Goal: Task Accomplishment & Management: Use online tool/utility

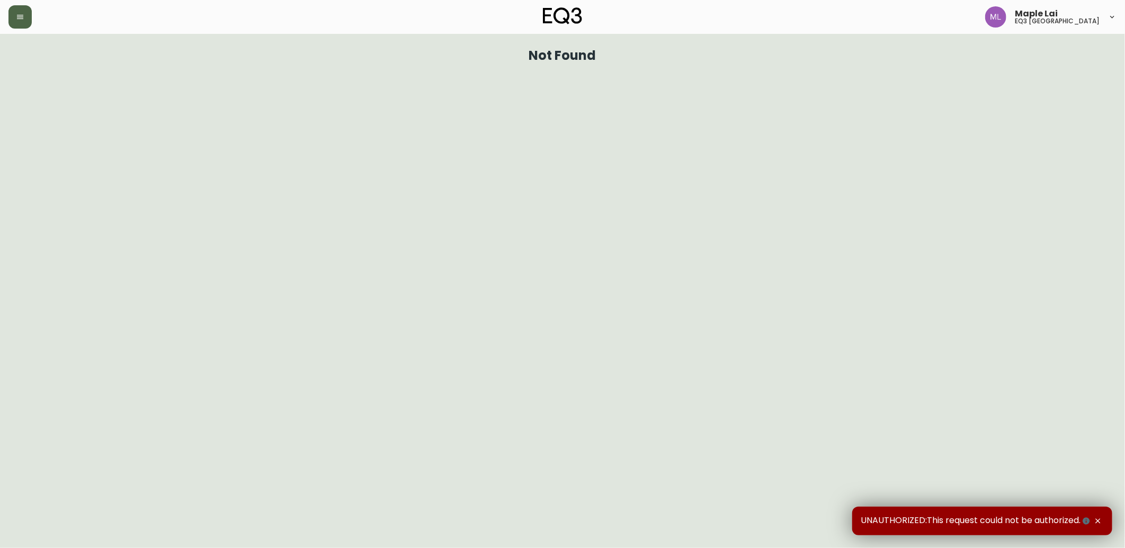
click at [24, 24] on button "button" at bounding box center [19, 16] width 23 height 23
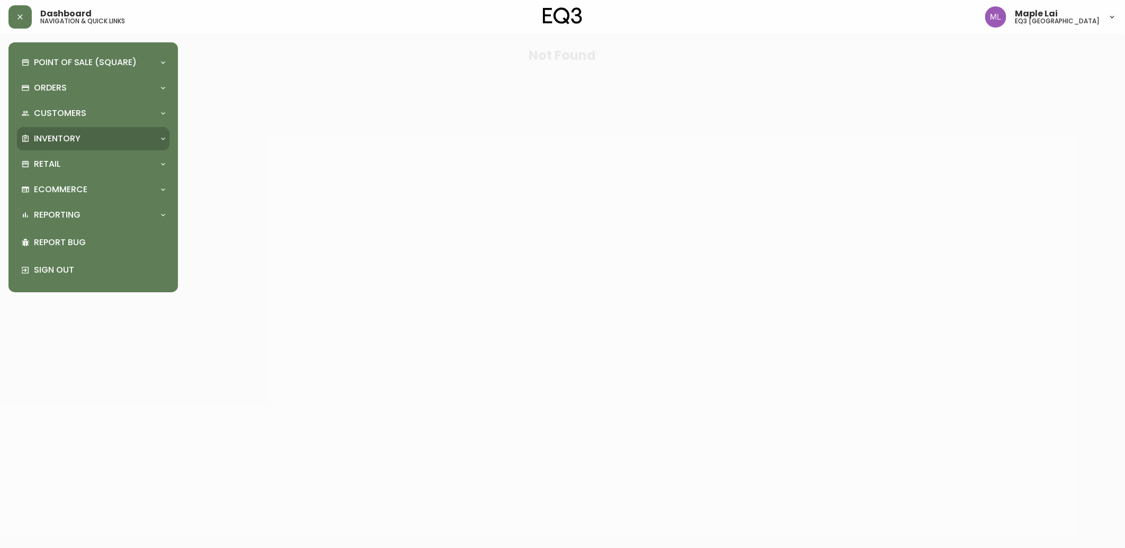
drag, startPoint x: 66, startPoint y: 136, endPoint x: 64, endPoint y: 159, distance: 23.4
click at [66, 136] on p "Inventory" at bounding box center [57, 139] width 47 height 12
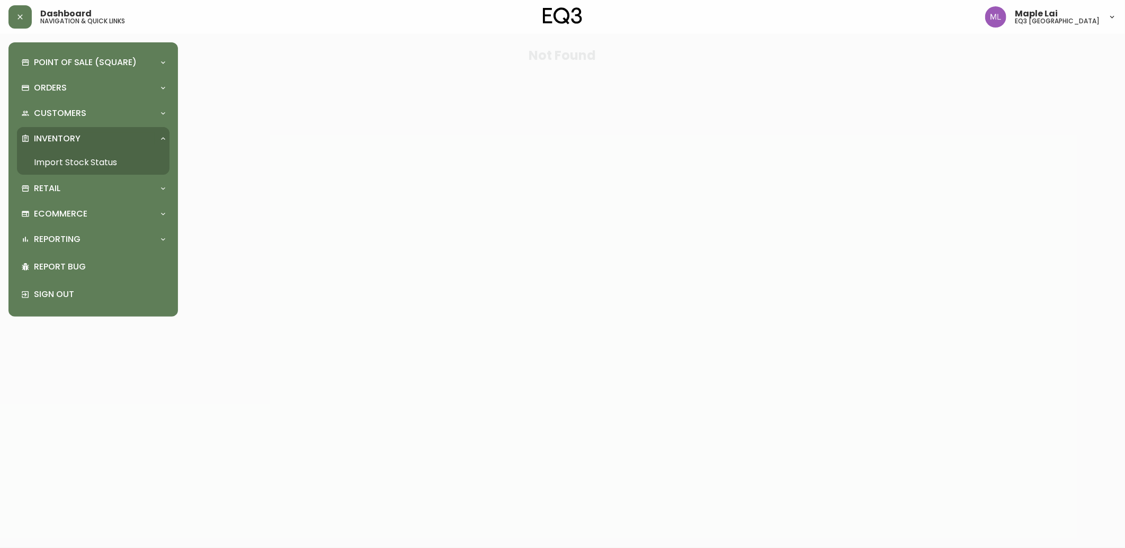
click at [61, 156] on link "Import Stock Status" at bounding box center [93, 162] width 153 height 24
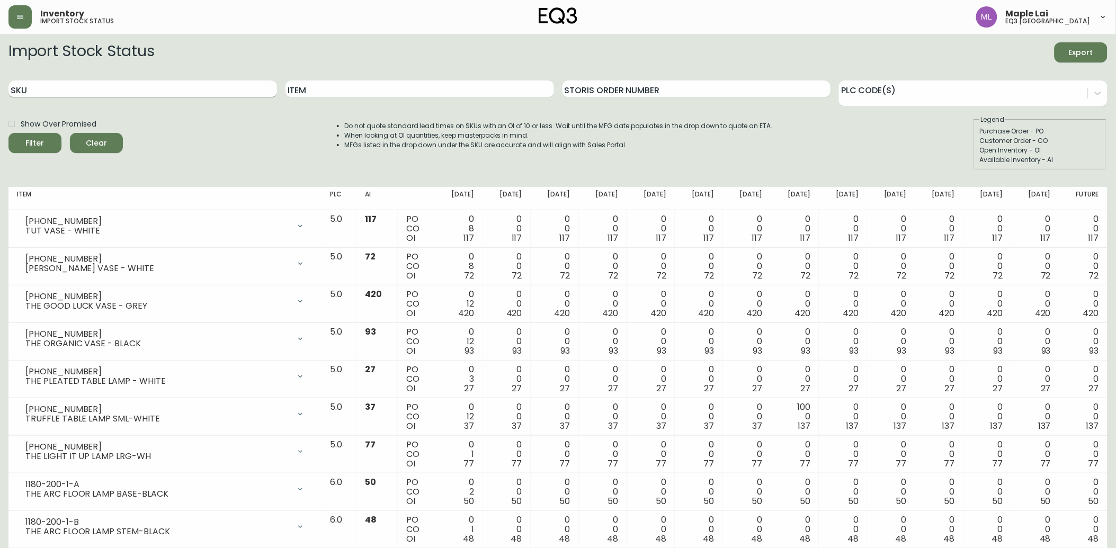
click at [70, 82] on input "SKU" at bounding box center [142, 89] width 269 height 17
click at [396, 86] on input "Item" at bounding box center [420, 89] width 269 height 17
click at [8, 133] on button "Filter" at bounding box center [34, 143] width 53 height 20
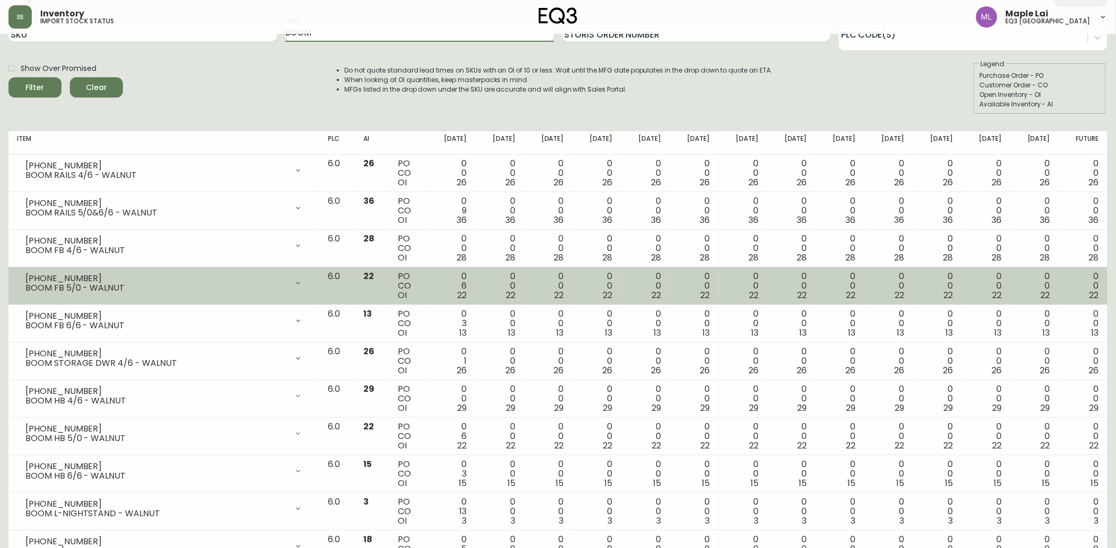
scroll to position [118, 0]
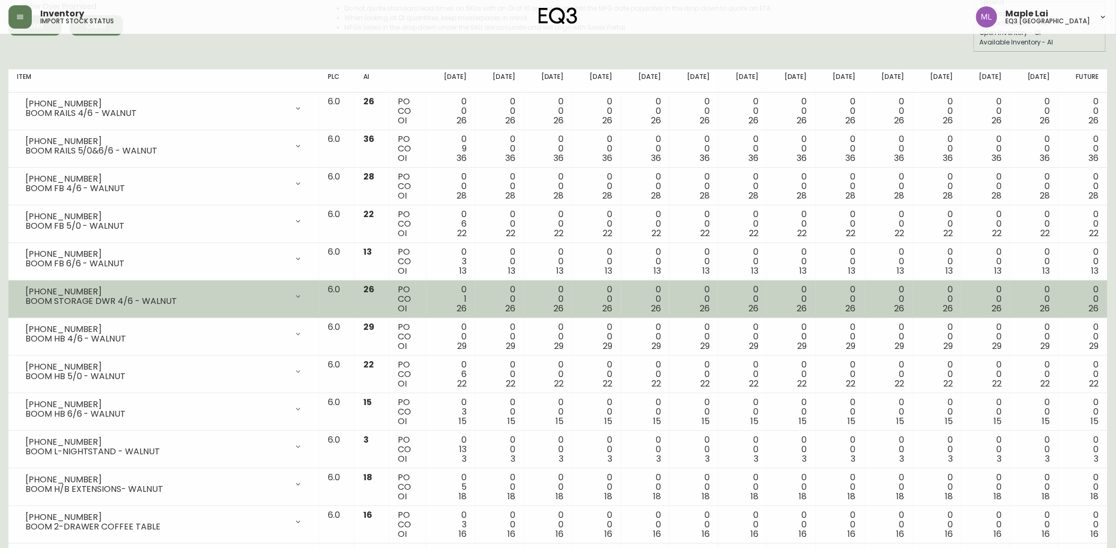
click at [35, 289] on div "[PHONE_NUMBER] BOOM STORAGE DWR 4/6 - WALNUT" at bounding box center [164, 296] width 294 height 23
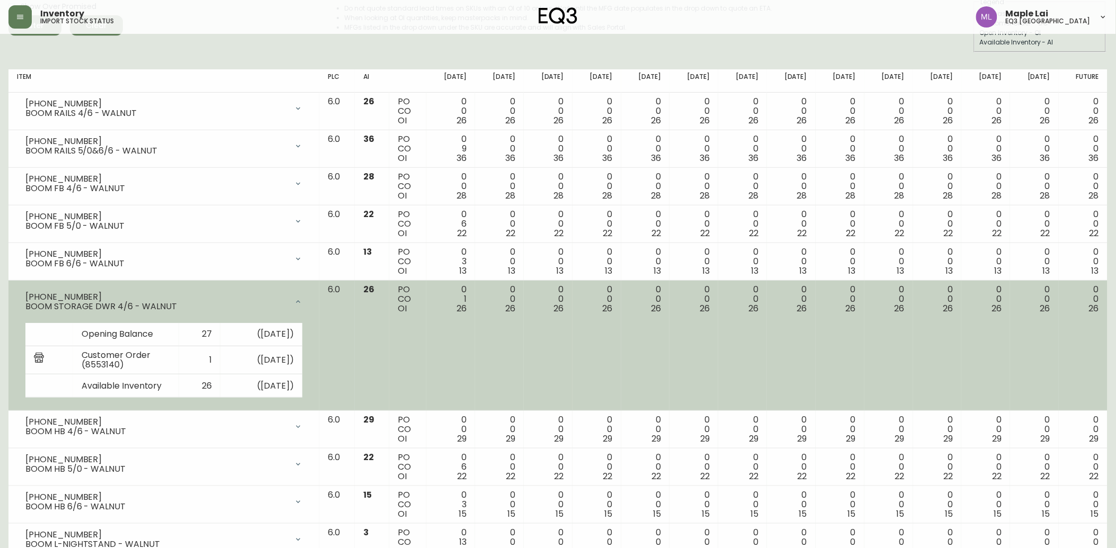
drag, startPoint x: 24, startPoint y: 294, endPoint x: 89, endPoint y: 295, distance: 65.2
click at [89, 295] on div "[PHONE_NUMBER] BOOM STORAGE DWR 4/6 - WALNUT" at bounding box center [164, 302] width 294 height 34
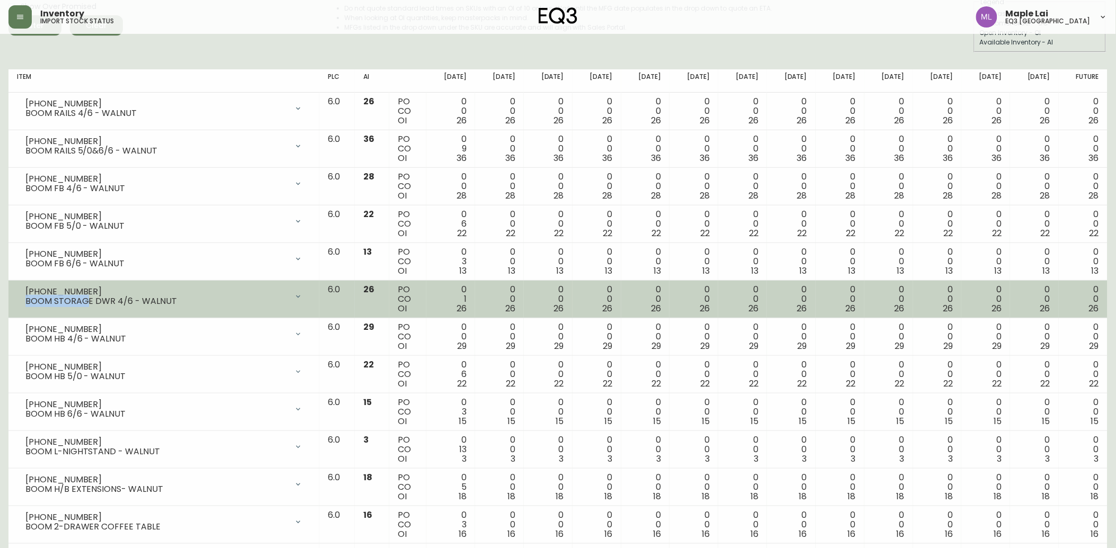
drag, startPoint x: 66, startPoint y: 297, endPoint x: 19, endPoint y: 298, distance: 47.7
click at [19, 298] on div "[PHONE_NUMBER] BOOM STORAGE DWR 4/6 - WALNUT" at bounding box center [164, 296] width 294 height 23
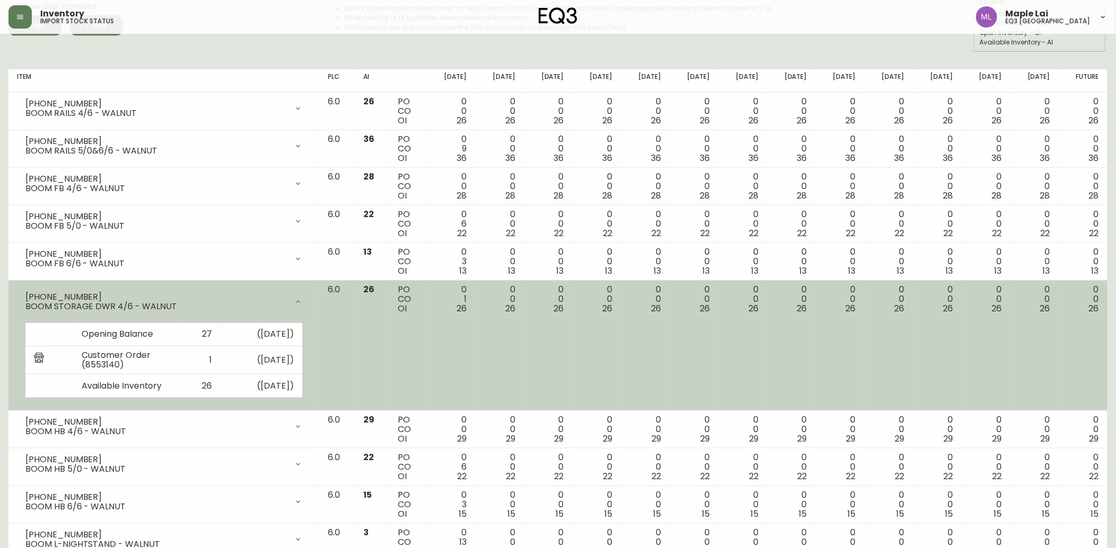
click at [74, 295] on div "[PHONE_NUMBER]" at bounding box center [156, 297] width 262 height 10
click at [8, 298] on td "[PHONE_NUMBER] BOOM STORAGE DWR 4/6 - WALNUT Opening Balance 27 ( [DATE] ) Cust…" at bounding box center [163, 346] width 311 height 131
drag, startPoint x: 8, startPoint y: 298, endPoint x: 17, endPoint y: 294, distance: 9.7
click at [17, 294] on div "[PHONE_NUMBER] BOOM STORAGE DWR 4/6 - WALNUT" at bounding box center [164, 302] width 294 height 34
copy div "[PHONE_NUMBER]"
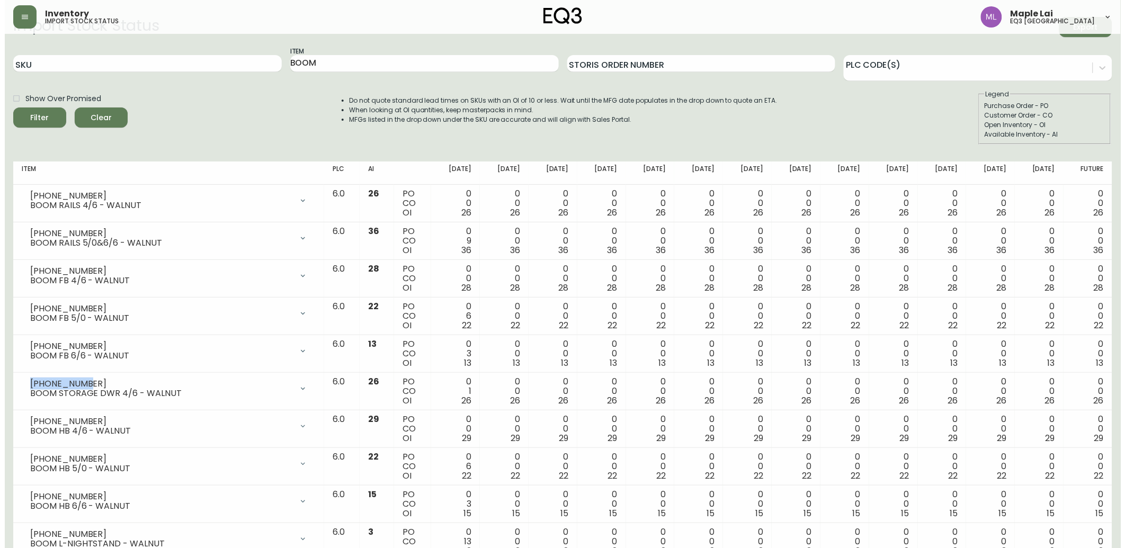
scroll to position [0, 0]
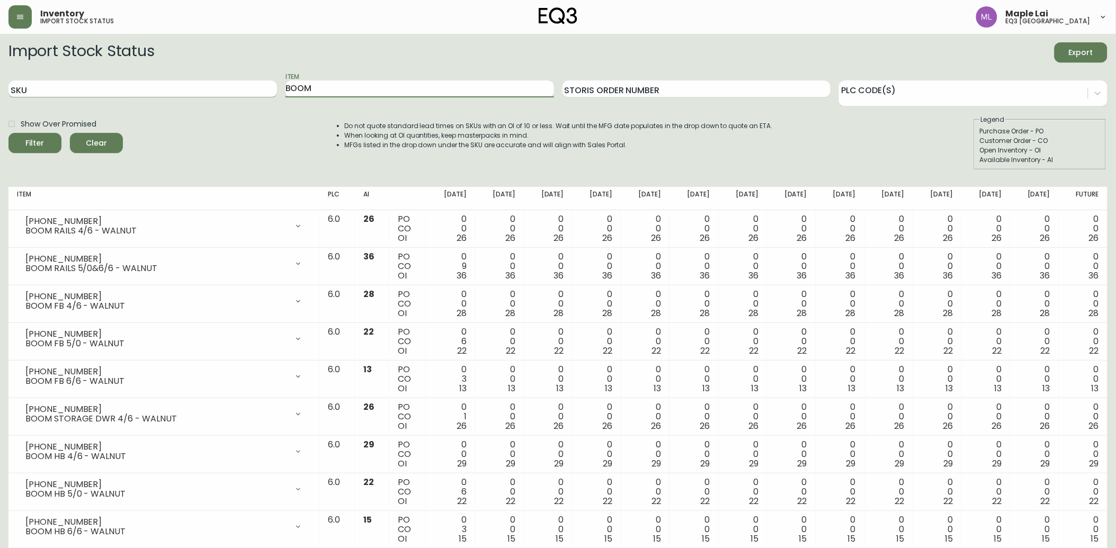
drag, startPoint x: 429, startPoint y: 86, endPoint x: 183, endPoint y: 87, distance: 245.9
click at [186, 87] on div "SKU Item BOOM Storis Order Number PLC Code(s)" at bounding box center [557, 89] width 1099 height 34
paste input "[PHONE_NUMBER]"
type input "[PHONE_NUMBER]"
click at [8, 133] on button "Filter" at bounding box center [34, 143] width 53 height 20
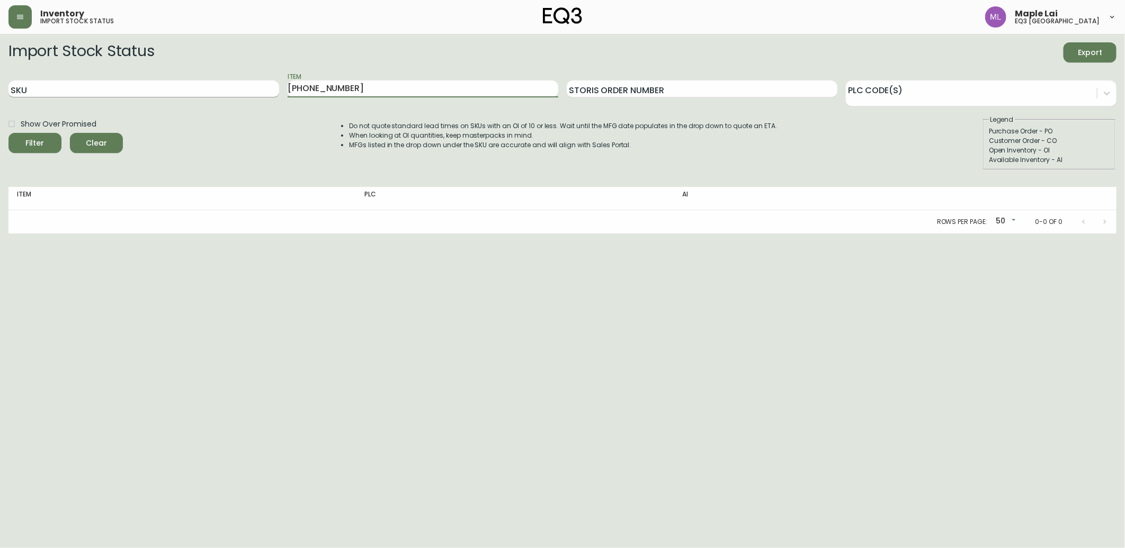
drag, startPoint x: 383, startPoint y: 82, endPoint x: 247, endPoint y: 87, distance: 135.7
click at [247, 87] on div "SKU Item [PHONE_NUMBER] Storis Order Number PLC Code(s)" at bounding box center [562, 89] width 1108 height 34
click at [198, 85] on input "SKU" at bounding box center [143, 89] width 271 height 17
paste input "[PHONE_NUMBER]"
click at [8, 133] on button "Filter" at bounding box center [34, 143] width 53 height 20
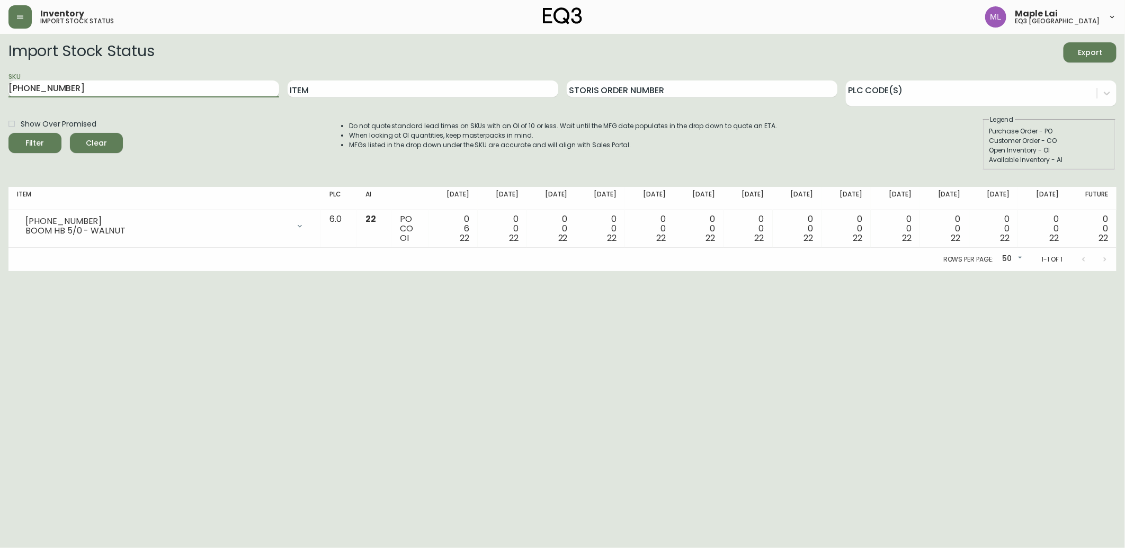
click at [104, 85] on div "SKU [PHONE_NUMBER]" at bounding box center [143, 89] width 271 height 34
drag, startPoint x: 36, startPoint y: 87, endPoint x: 24, endPoint y: 87, distance: 11.7
click at [24, 87] on input "[PHONE_NUMBER]" at bounding box center [143, 89] width 271 height 17
click at [90, 94] on input "[PHONE_NUMBER]" at bounding box center [143, 89] width 271 height 17
click at [85, 91] on input "[PHONE_NUMBER]" at bounding box center [143, 89] width 271 height 17
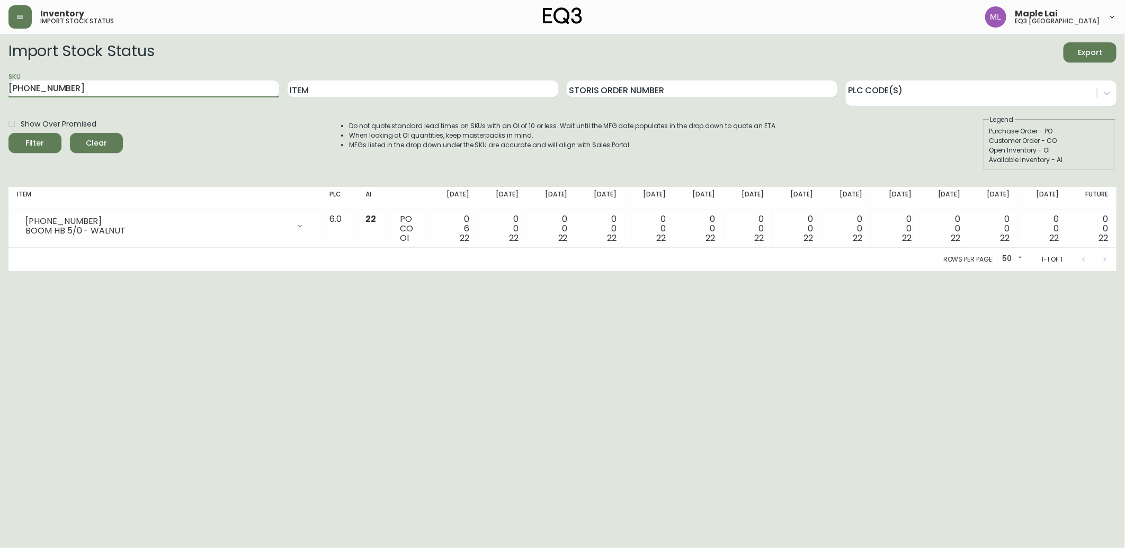
drag, startPoint x: 85, startPoint y: 91, endPoint x: -3, endPoint y: 84, distance: 88.3
click at [0, 84] on html "Inventory import stock status Maple Lai eq3 [GEOGRAPHIC_DATA] Import Stock Stat…" at bounding box center [562, 135] width 1125 height 271
paste input "19"
click at [8, 133] on button "Filter" at bounding box center [34, 143] width 53 height 20
drag, startPoint x: 145, startPoint y: 92, endPoint x: -3, endPoint y: 91, distance: 147.3
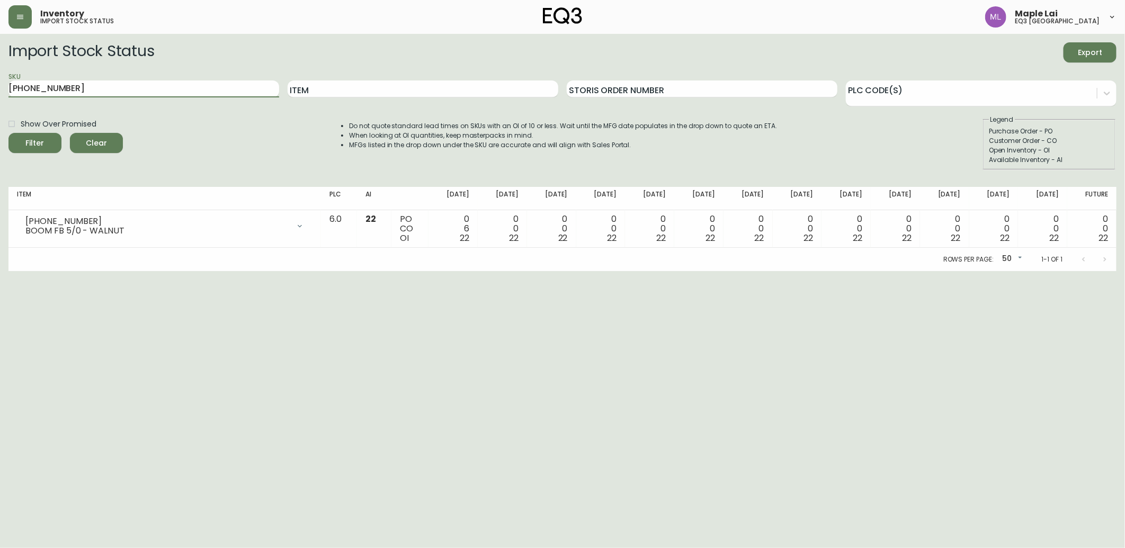
click at [0, 91] on html "Inventory import stock status Maple Lai eq3 [GEOGRAPHIC_DATA] Import Stock Stat…" at bounding box center [562, 135] width 1125 height 271
paste input "2"
click at [8, 133] on button "Filter" at bounding box center [34, 143] width 53 height 20
drag, startPoint x: 96, startPoint y: 95, endPoint x: -3, endPoint y: 97, distance: 98.6
click at [0, 97] on html "Inventory import stock status Maple Lai eq3 [GEOGRAPHIC_DATA] Import Stock Stat…" at bounding box center [562, 135] width 1125 height 271
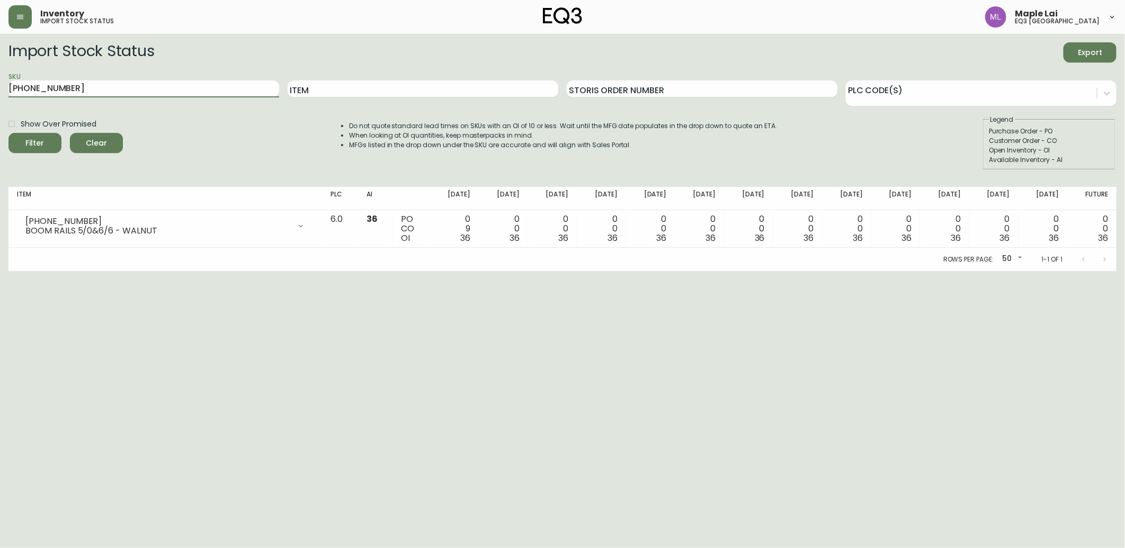
paste input "2"
type input "[PHONE_NUMBER]"
click at [8, 133] on button "Filter" at bounding box center [34, 143] width 53 height 20
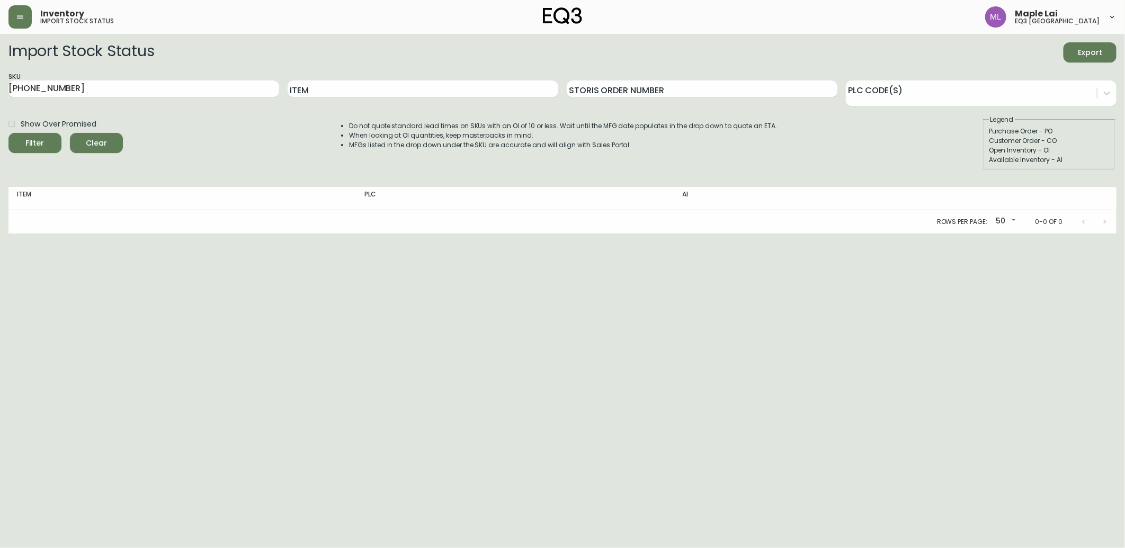
click at [55, 234] on html "Inventory import stock status Maple Lai eq3 [GEOGRAPHIC_DATA] Import Stock Stat…" at bounding box center [562, 117] width 1125 height 234
drag, startPoint x: 135, startPoint y: 92, endPoint x: -3, endPoint y: 76, distance: 138.1
click at [0, 76] on html "Inventory import stock status Maple Lai eq3 [GEOGRAPHIC_DATA] Import Stock Stat…" at bounding box center [562, 117] width 1125 height 234
click at [8, 133] on button "Filter" at bounding box center [34, 143] width 53 height 20
click at [498, 234] on html "Inventory import stock status Maple Lai eq3 [GEOGRAPHIC_DATA] Import Stock Stat…" at bounding box center [562, 117] width 1125 height 234
